Goal: Navigation & Orientation: Find specific page/section

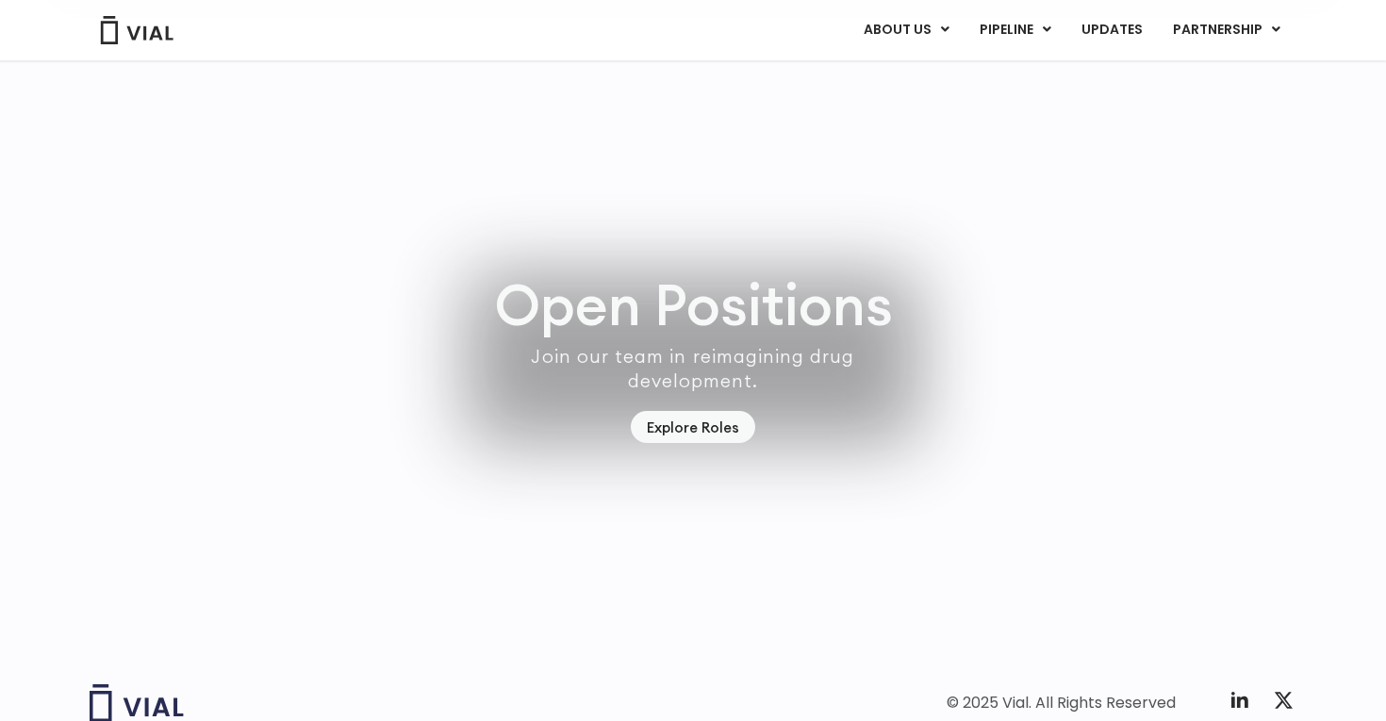
scroll to position [5368, 0]
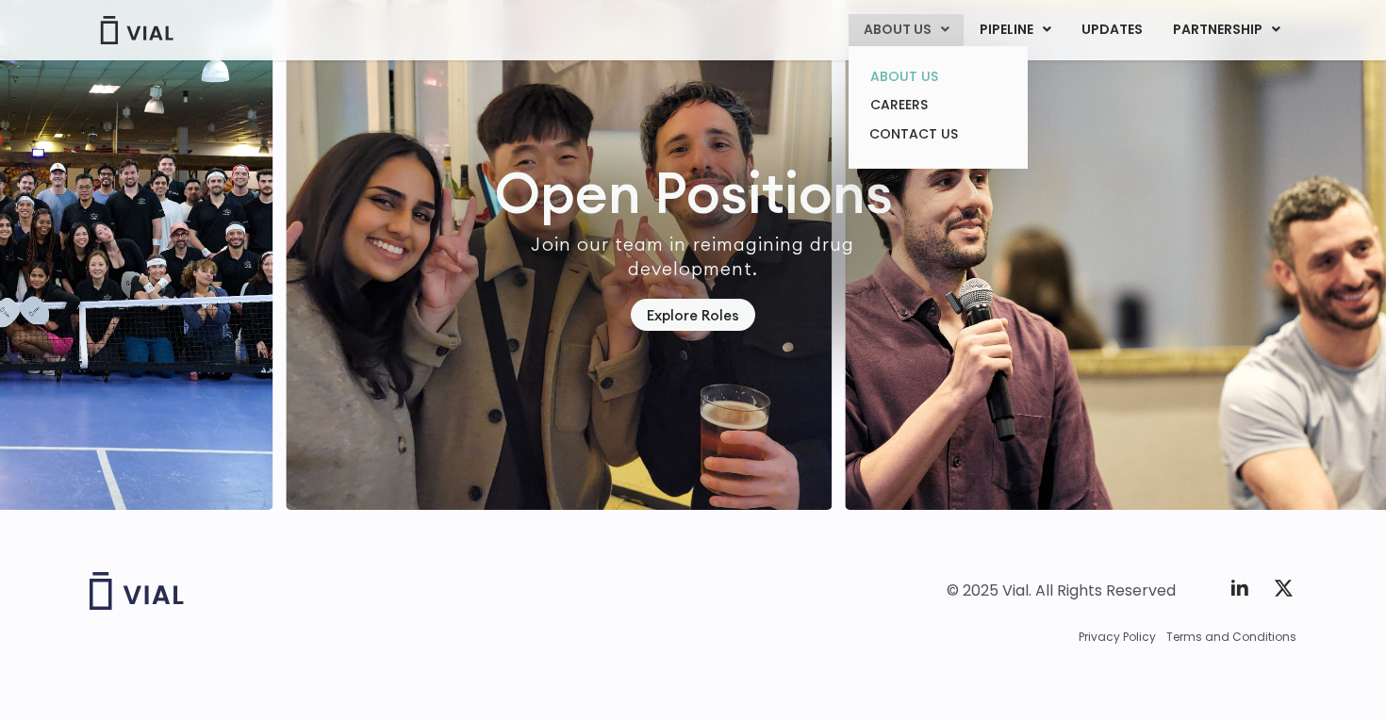
click at [918, 72] on link "ABOUT US" at bounding box center [937, 76] width 165 height 29
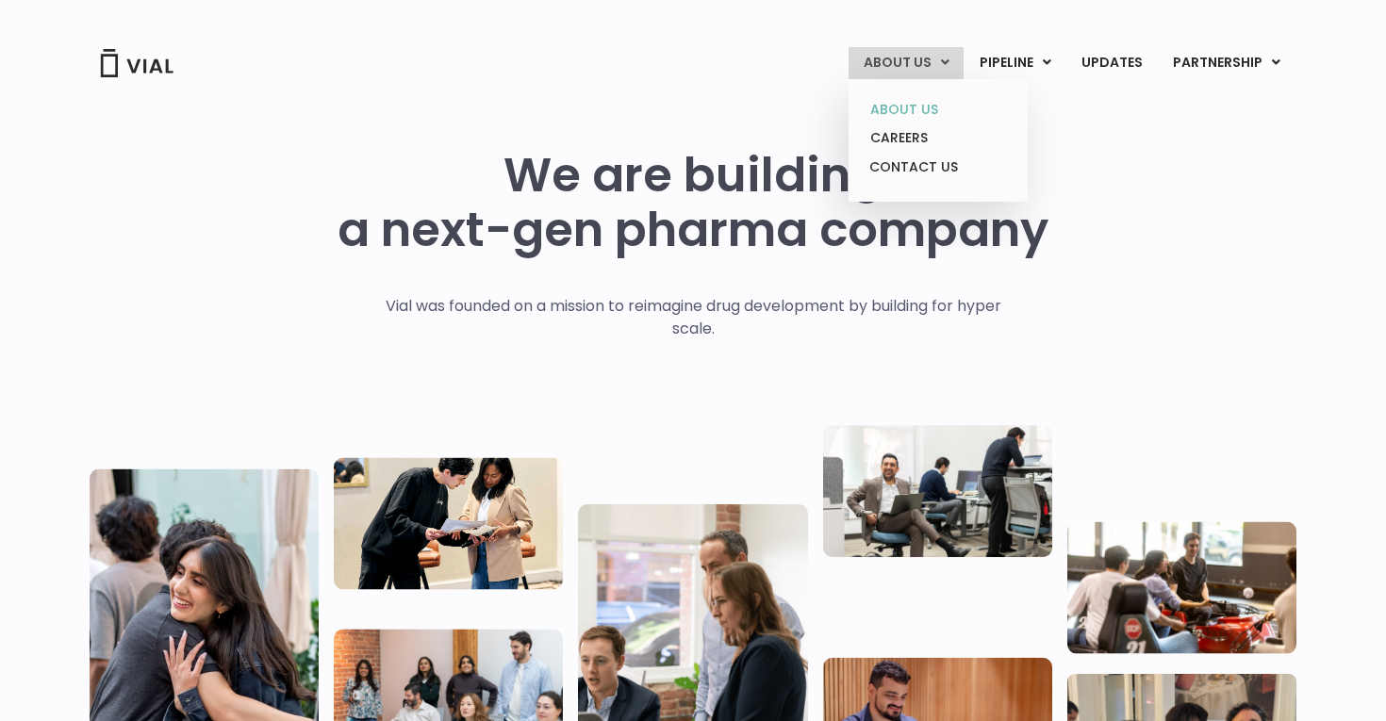
click at [921, 103] on link "ABOUT US" at bounding box center [937, 109] width 165 height 29
click at [910, 111] on link "ABOUT US" at bounding box center [937, 109] width 165 height 29
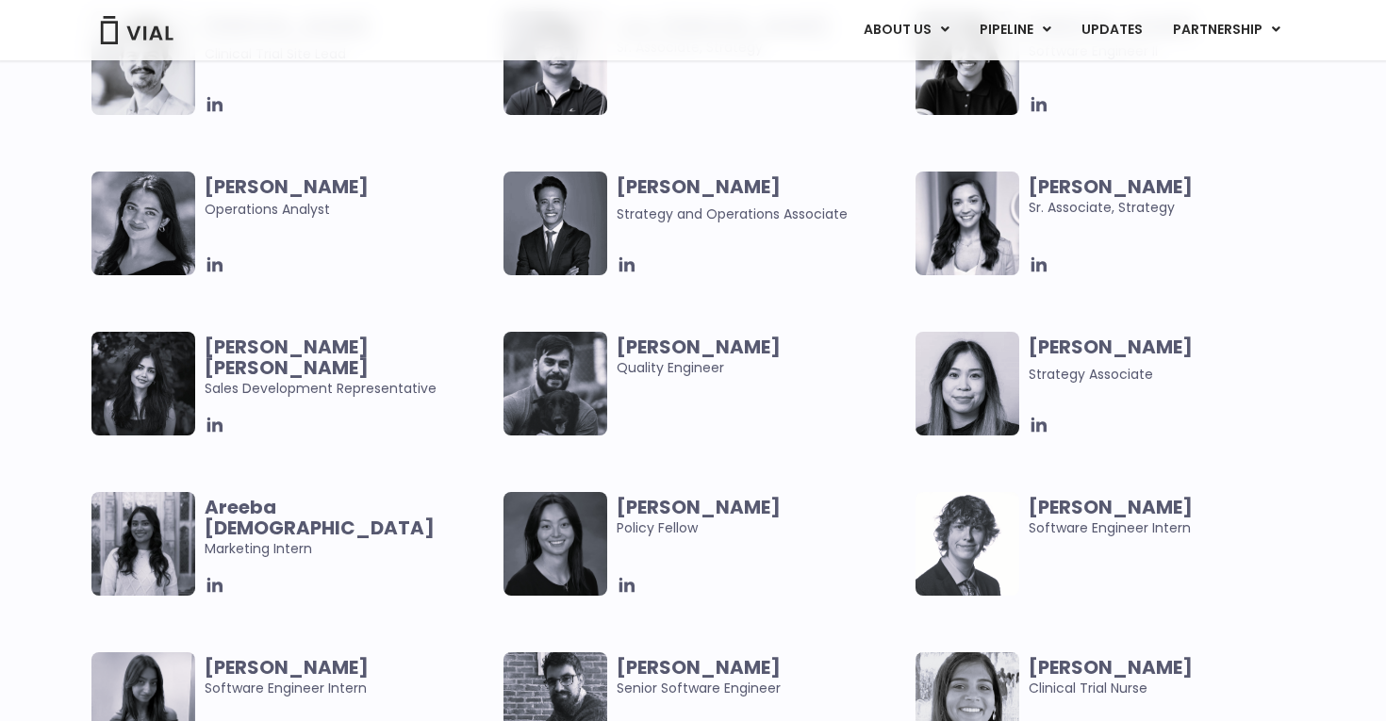
scroll to position [3861, 0]
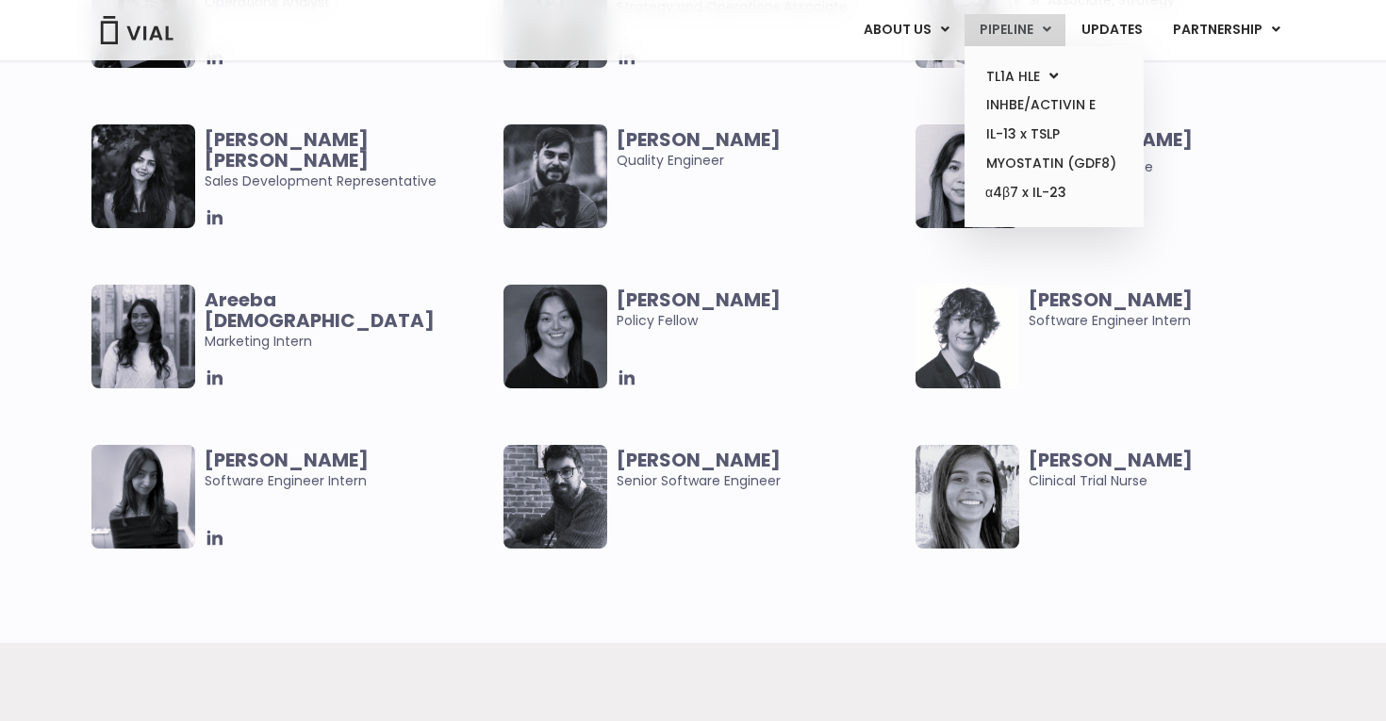
click at [1032, 21] on link "PIPELINE" at bounding box center [1015, 30] width 101 height 32
